Goal: Task Accomplishment & Management: Use online tool/utility

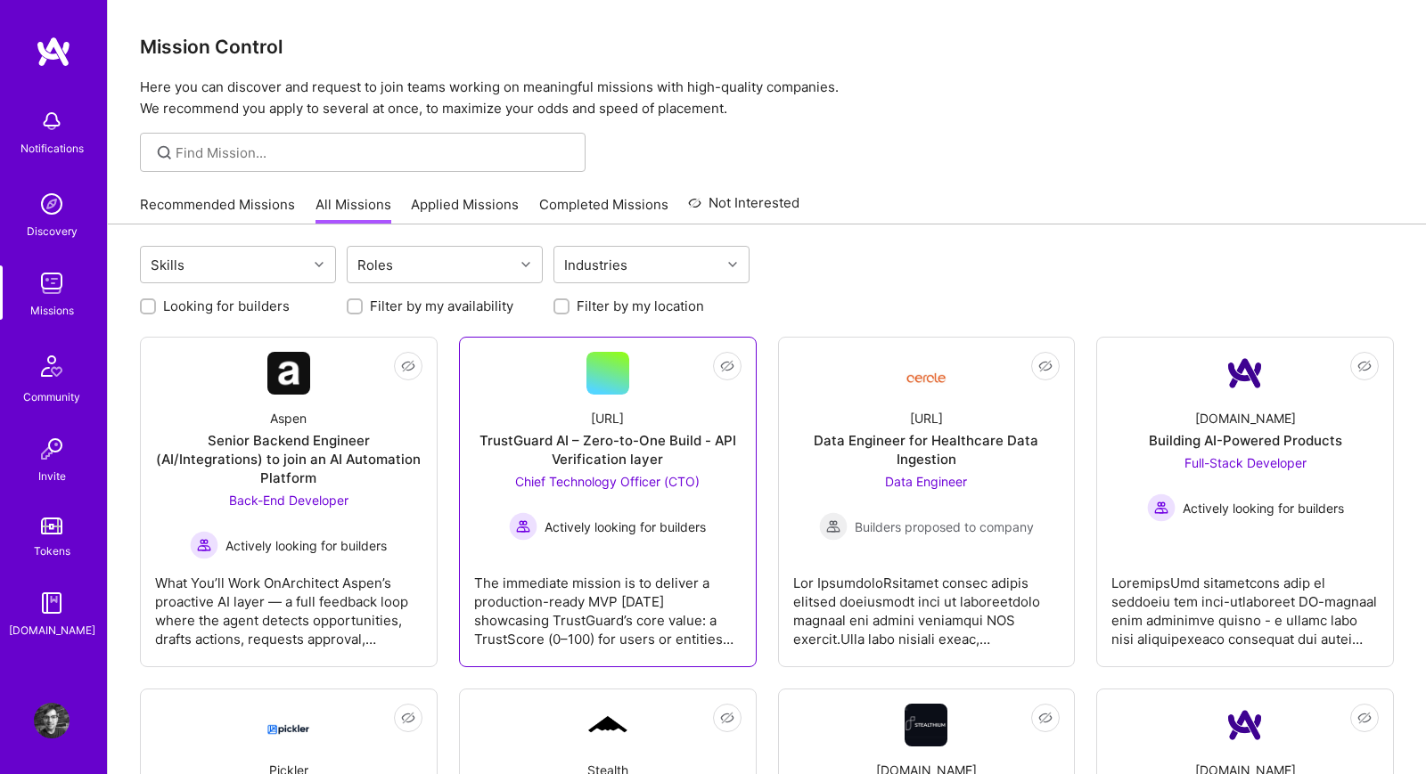
click at [508, 364] on link "Not Interested [URL] TrustGuard AI – Zero-to-One Build - API Verification layer…" at bounding box center [607, 502] width 267 height 300
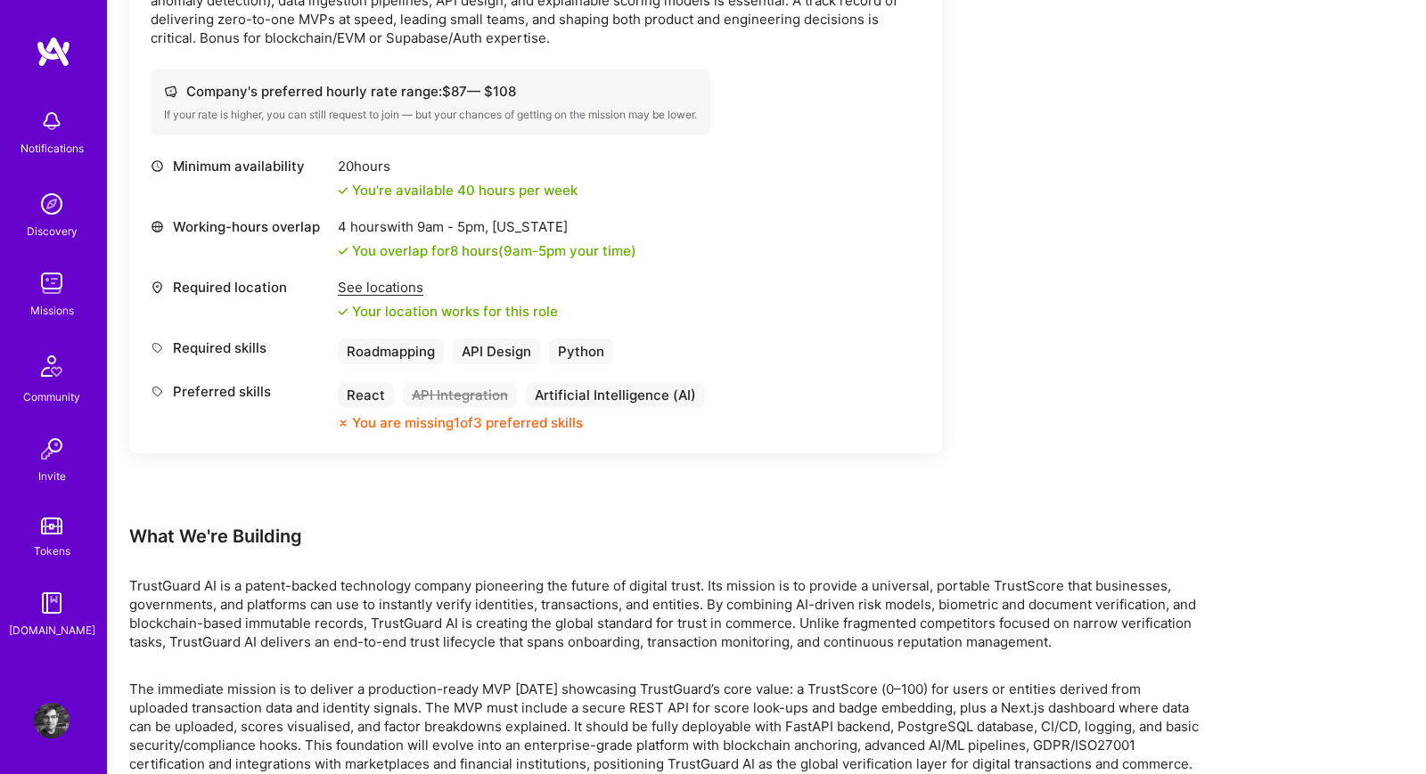
scroll to position [742, 0]
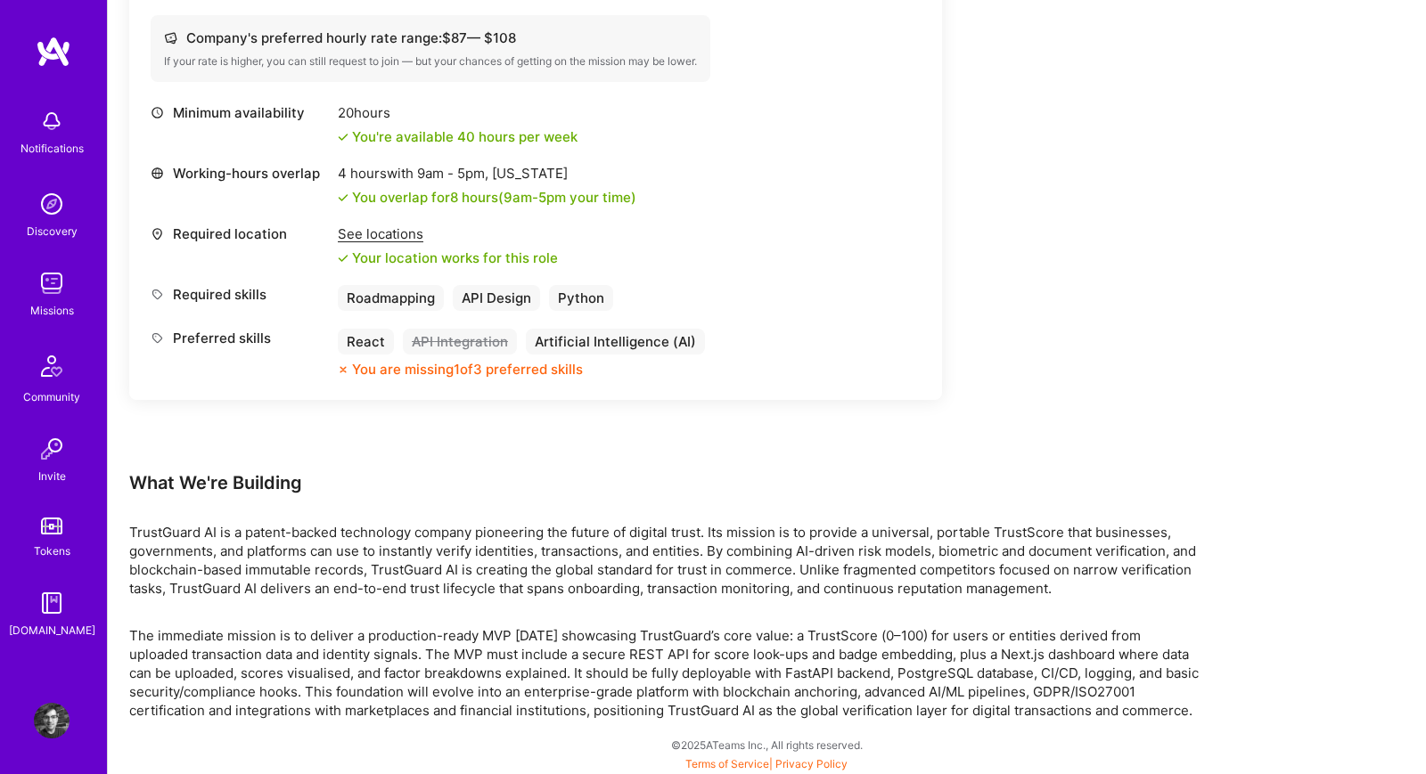
click at [60, 311] on div "Missions" at bounding box center [52, 310] width 44 height 19
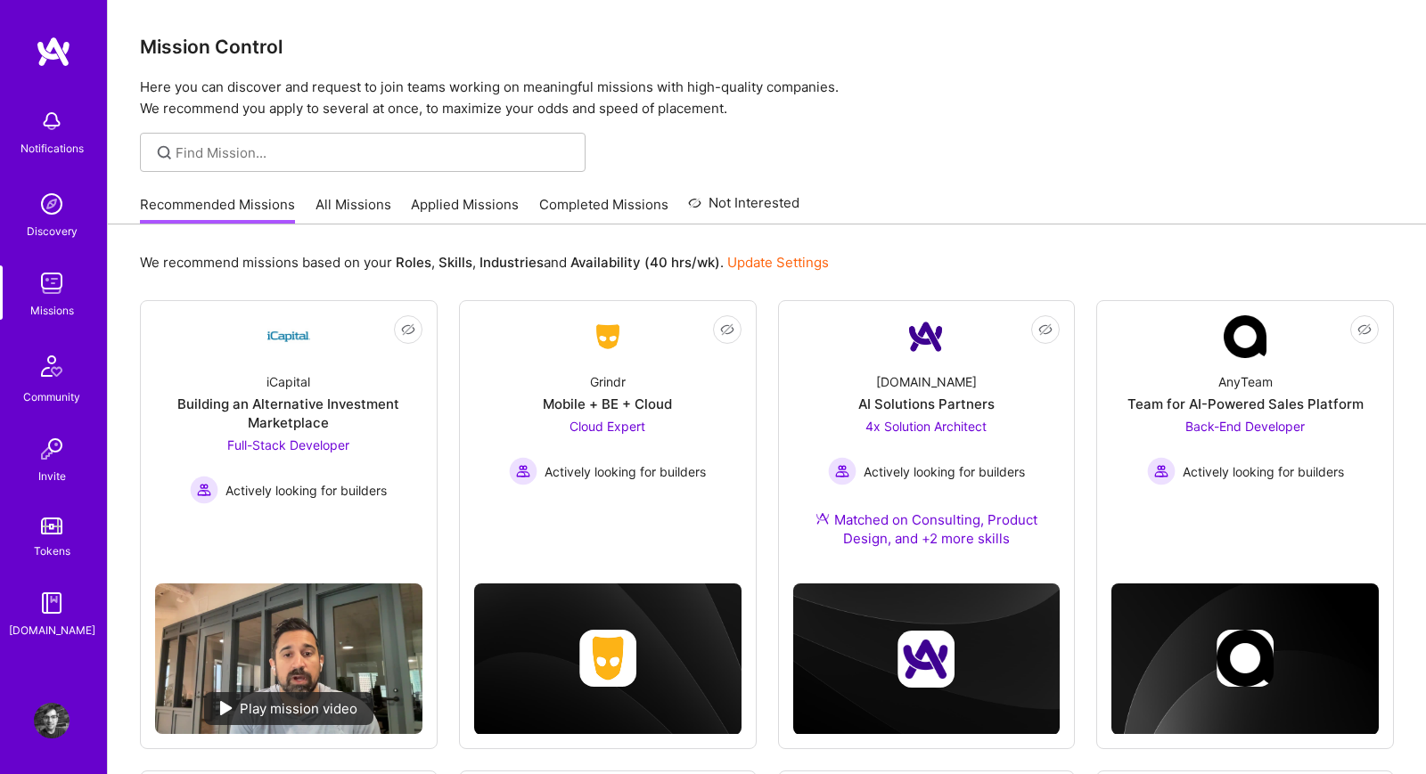
click at [372, 218] on link "All Missions" at bounding box center [353, 209] width 76 height 29
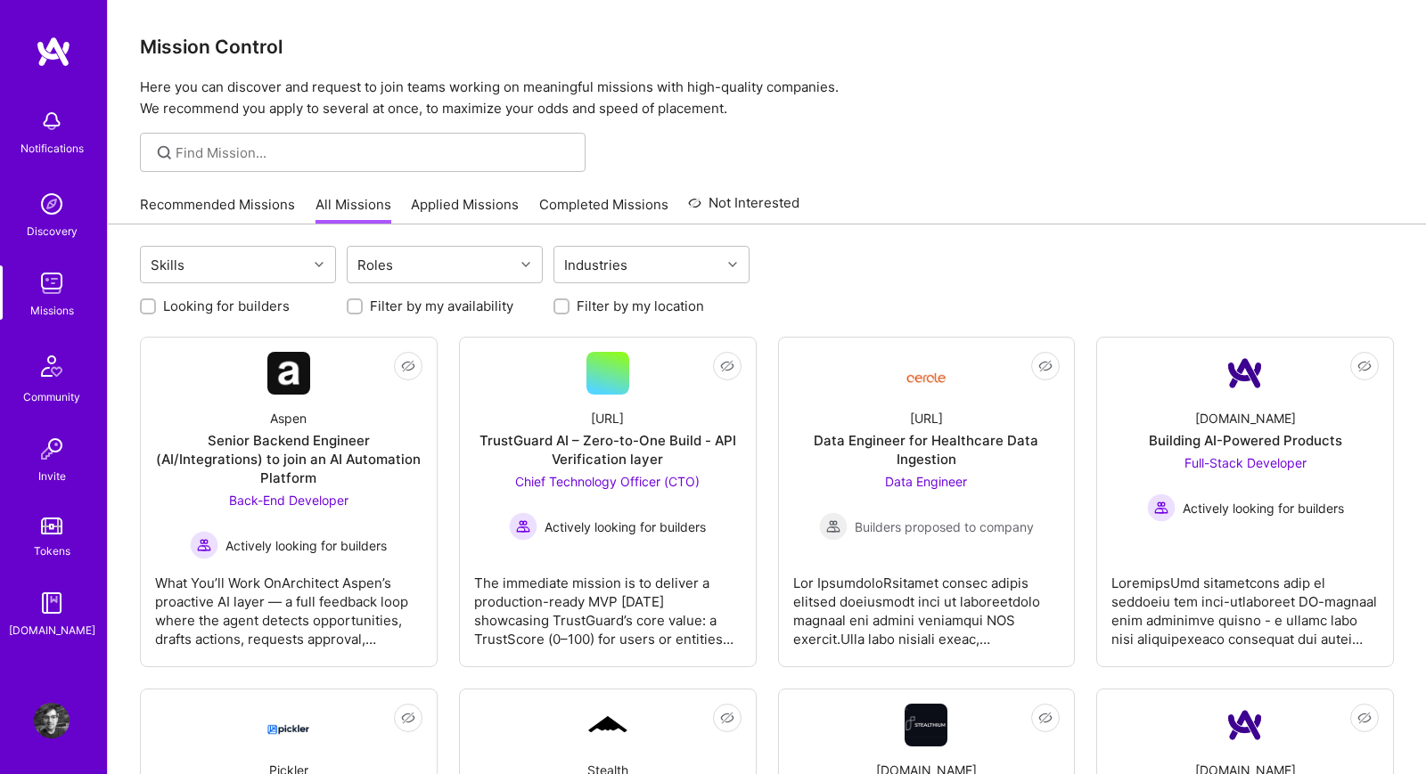
click at [273, 220] on link "Recommended Missions" at bounding box center [217, 209] width 155 height 29
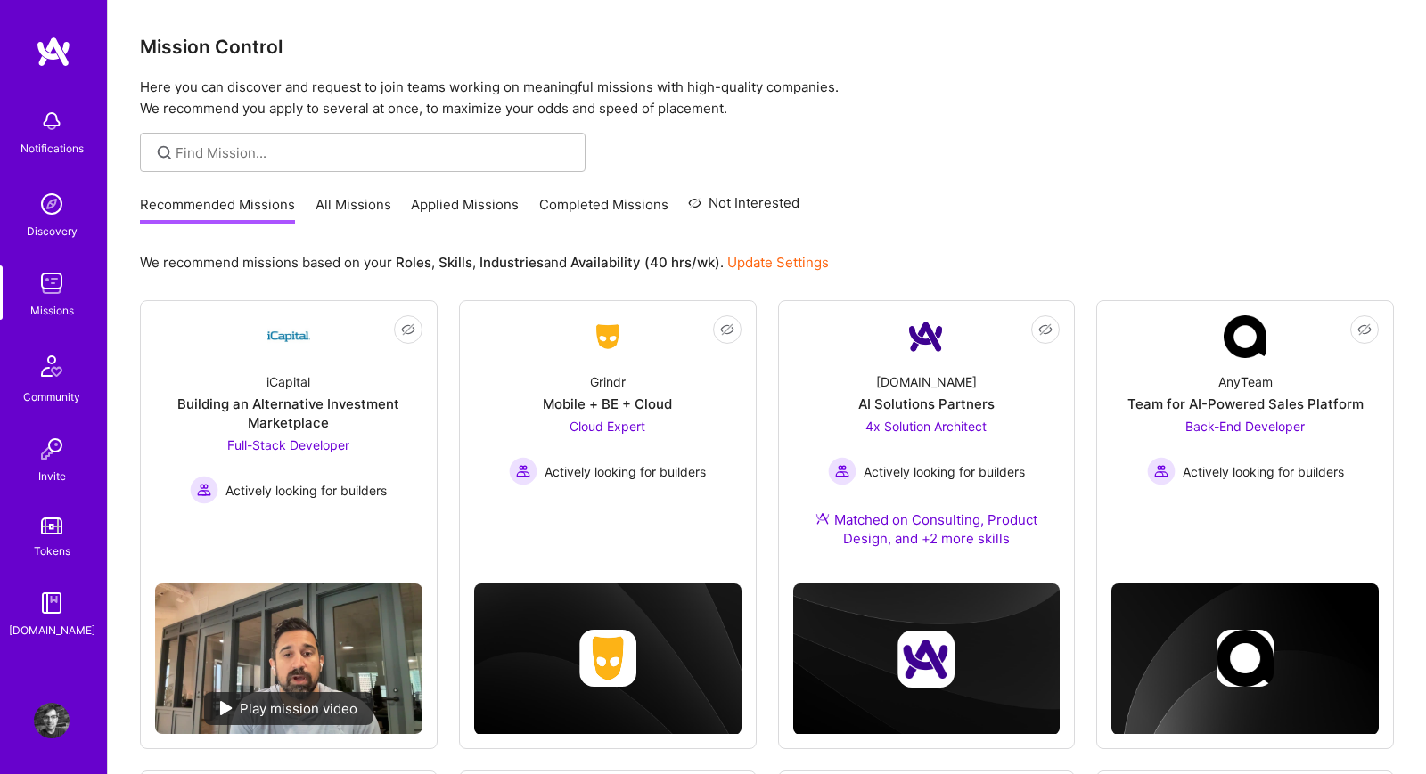
click at [366, 191] on div "Recommended Missions All Missions Applied Missions Completed Missions Not Inter…" at bounding box center [469, 204] width 659 height 38
click at [364, 209] on link "All Missions" at bounding box center [353, 209] width 76 height 29
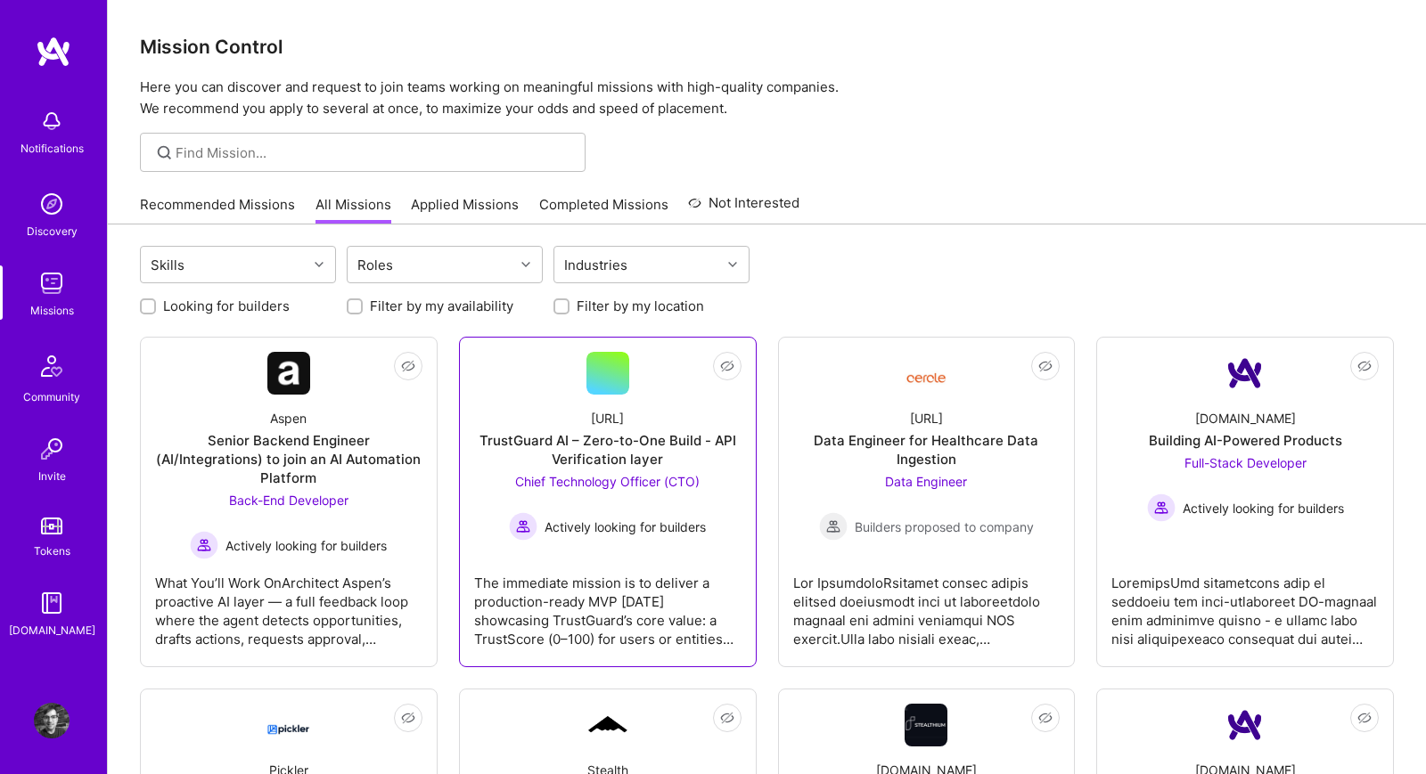
click at [569, 512] on div "Actively looking for builders" at bounding box center [607, 526] width 197 height 29
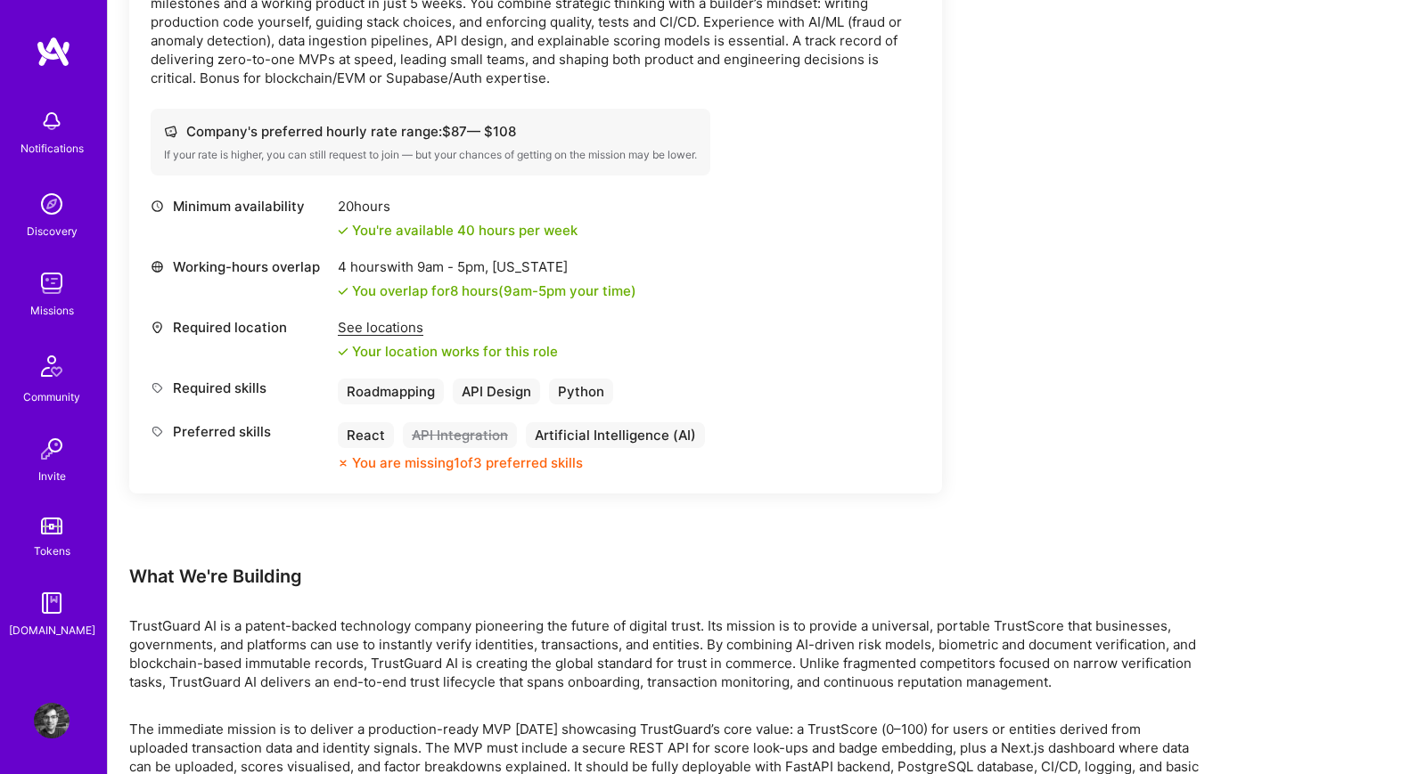
scroll to position [742, 0]
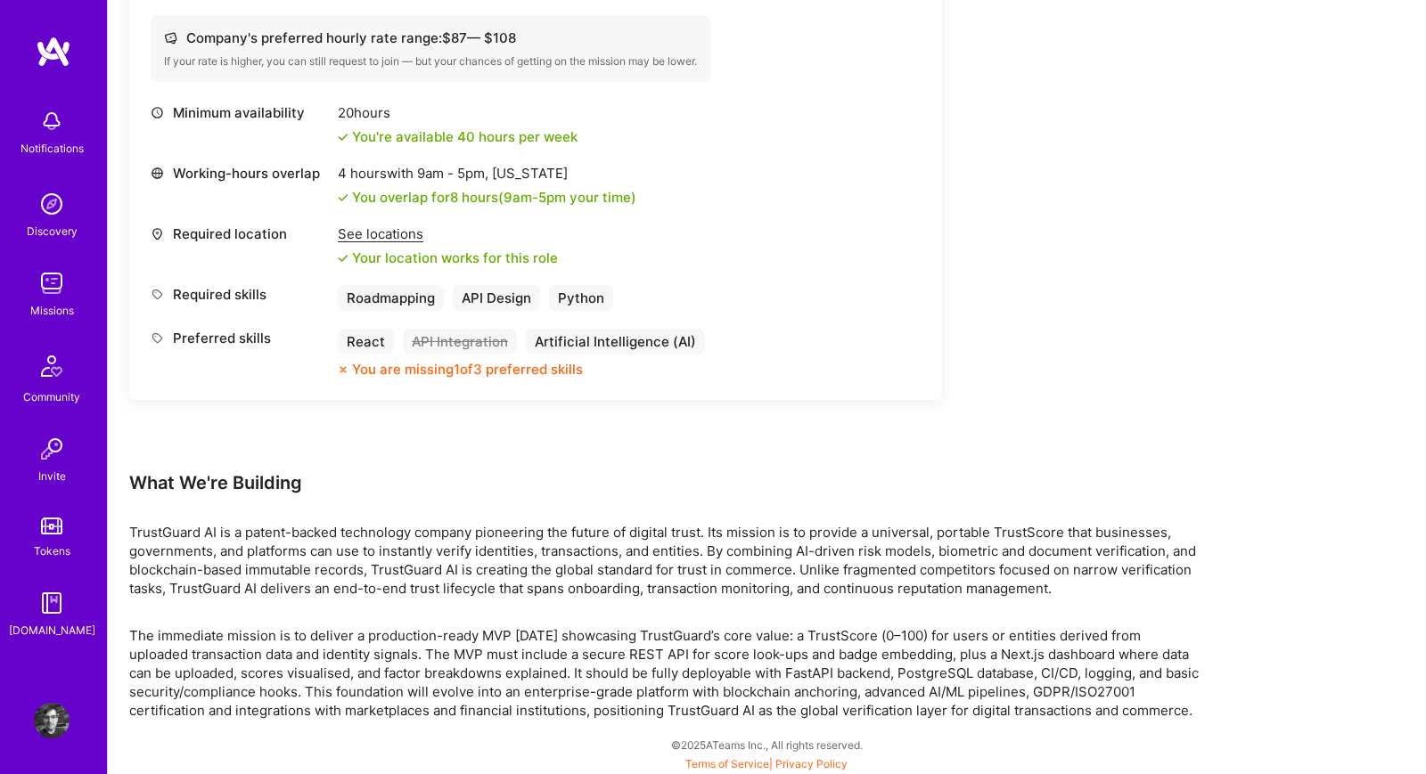
click at [60, 299] on img at bounding box center [52, 284] width 36 height 36
